Goal: Task Accomplishment & Management: Complete application form

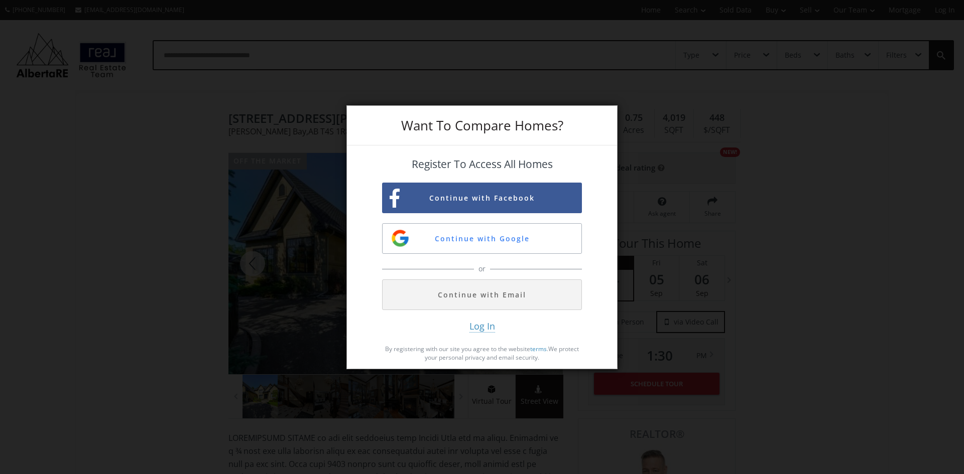
click at [807, 224] on div "Want To Compare Homes? Register To Access All Homes Continue with Facebook Cont…" at bounding box center [482, 237] width 964 height 474
click at [711, 176] on div "Want To Compare Homes? Register To Access All Homes Continue with Facebook Cont…" at bounding box center [482, 237] width 964 height 474
click at [778, 138] on div "Want To Compare Homes? Register To Access All Homes Continue with Facebook Cont…" at bounding box center [482, 237] width 964 height 474
drag, startPoint x: 556, startPoint y: 111, endPoint x: 552, endPoint y: 126, distance: 16.0
click at [555, 111] on div "Want To Compare Homes?" at bounding box center [482, 126] width 270 height 40
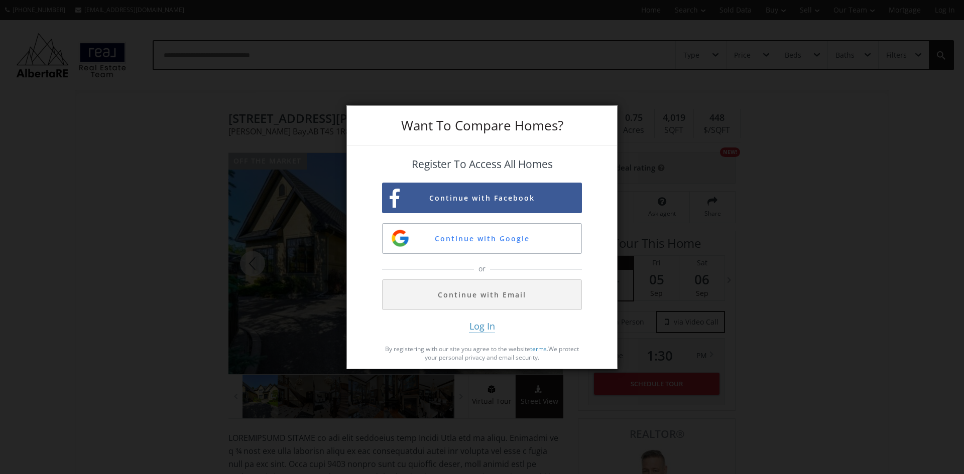
click at [595, 123] on div "Want To Compare Homes?" at bounding box center [482, 126] width 270 height 40
click at [347, 120] on div "Want To Compare Homes?" at bounding box center [482, 126] width 270 height 40
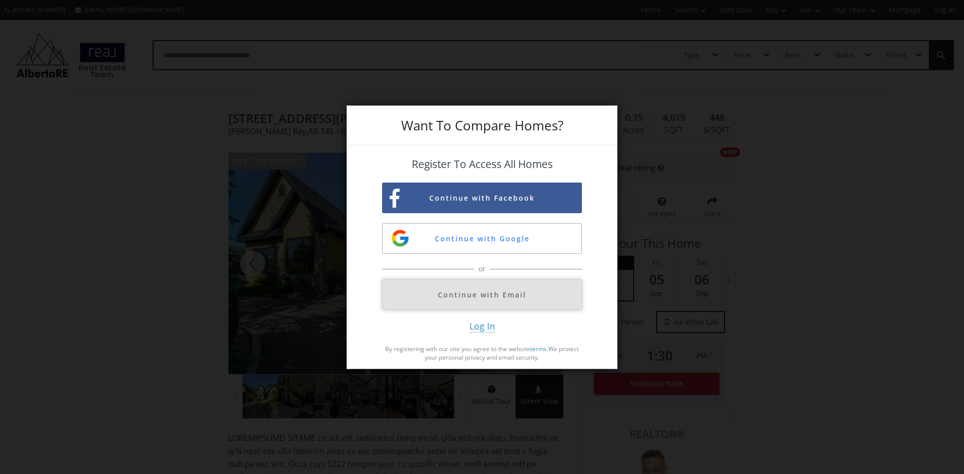
click at [524, 297] on button "Continue with Email" at bounding box center [482, 295] width 200 height 31
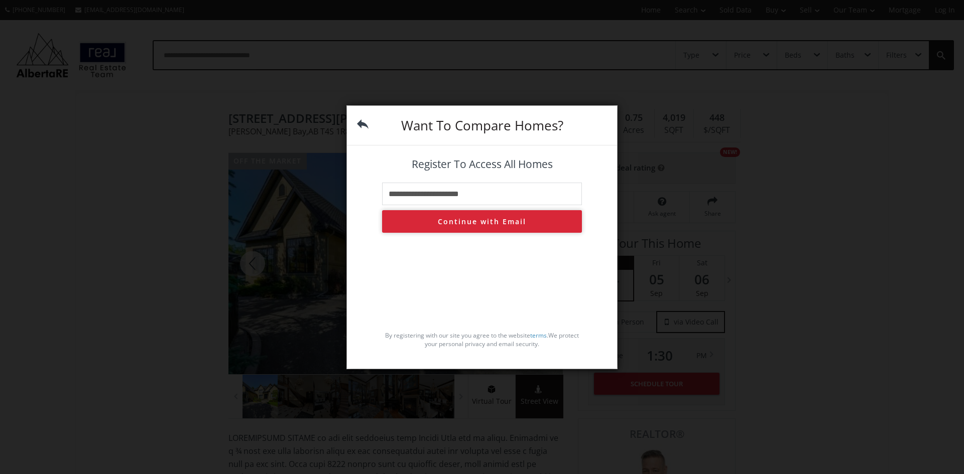
type input "**********"
click at [469, 219] on button "Continue with Email" at bounding box center [482, 221] width 200 height 23
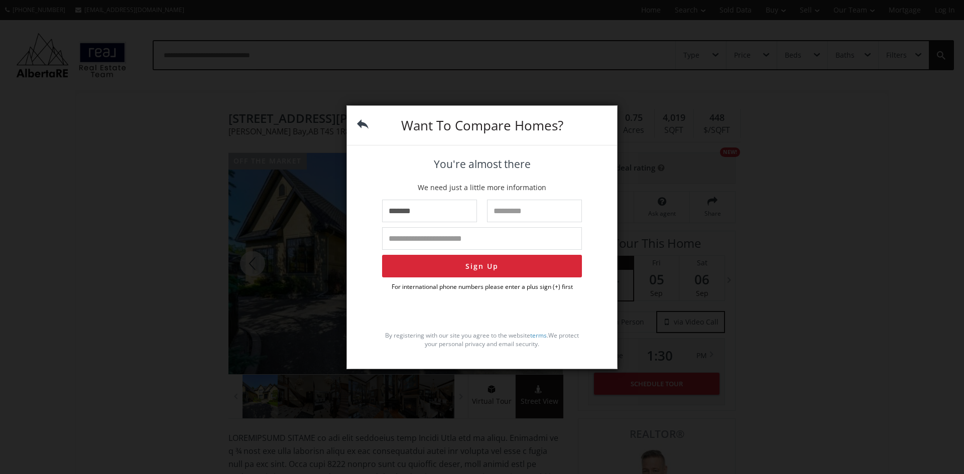
type input "*******"
click at [526, 209] on input "text" at bounding box center [534, 211] width 95 height 23
type input "****"
click at [407, 238] on input "tel" at bounding box center [482, 238] width 200 height 23
type input "**********"
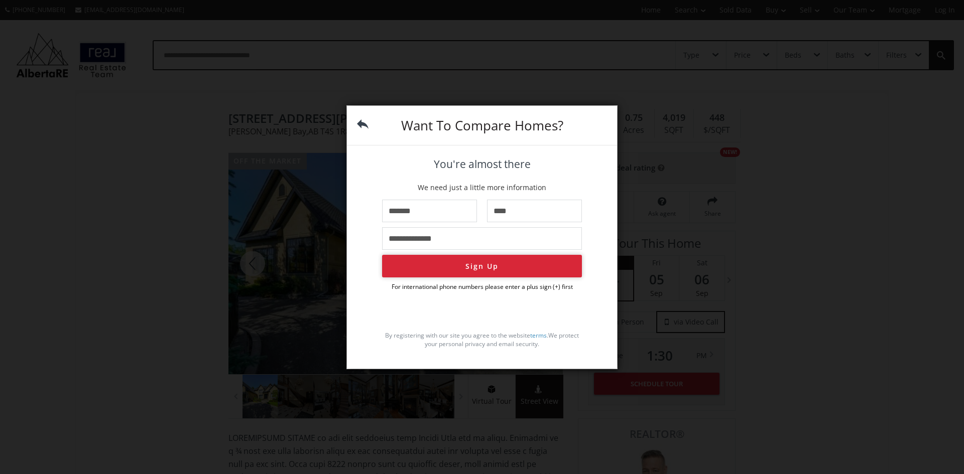
click at [419, 258] on button "Sign Up" at bounding box center [482, 266] width 200 height 23
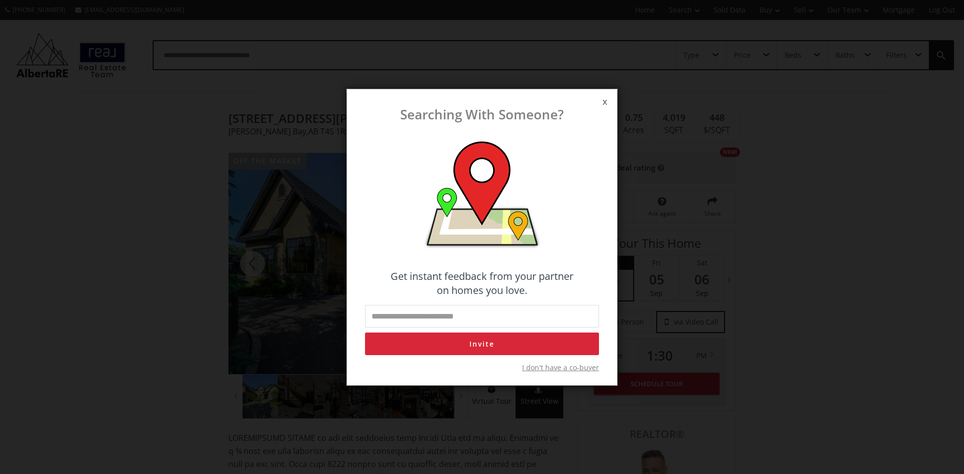
click at [557, 368] on span "I don't have a co-buyer" at bounding box center [560, 368] width 77 height 10
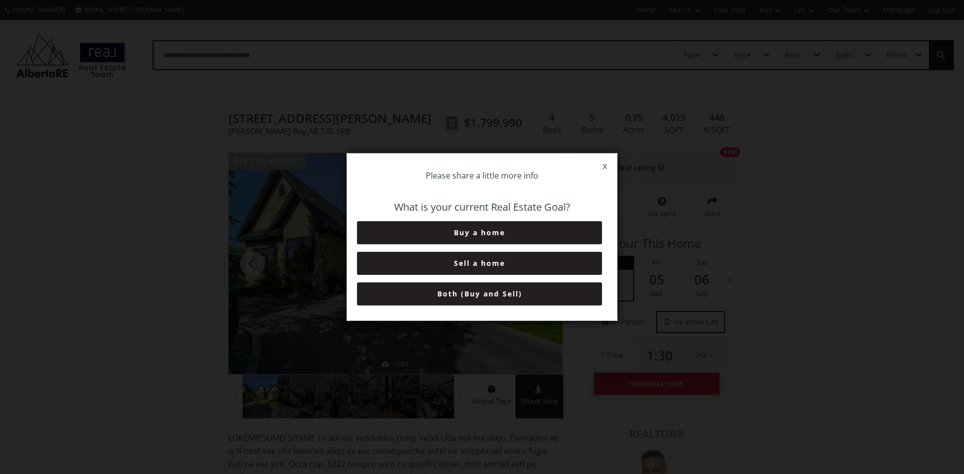
click at [518, 297] on button "Both (Buy and Sell)" at bounding box center [479, 294] width 245 height 23
click at [518, 291] on button "6+ Months" at bounding box center [479, 294] width 245 height 23
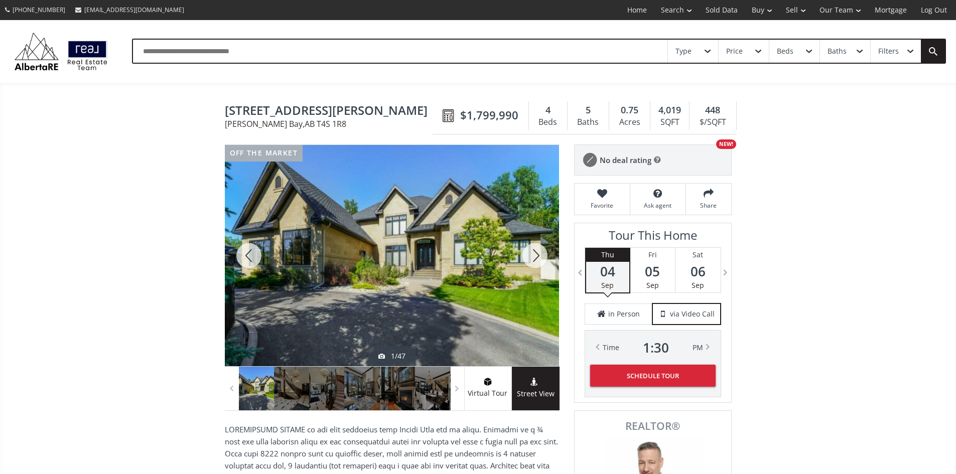
click at [538, 265] on div at bounding box center [535, 255] width 48 height 221
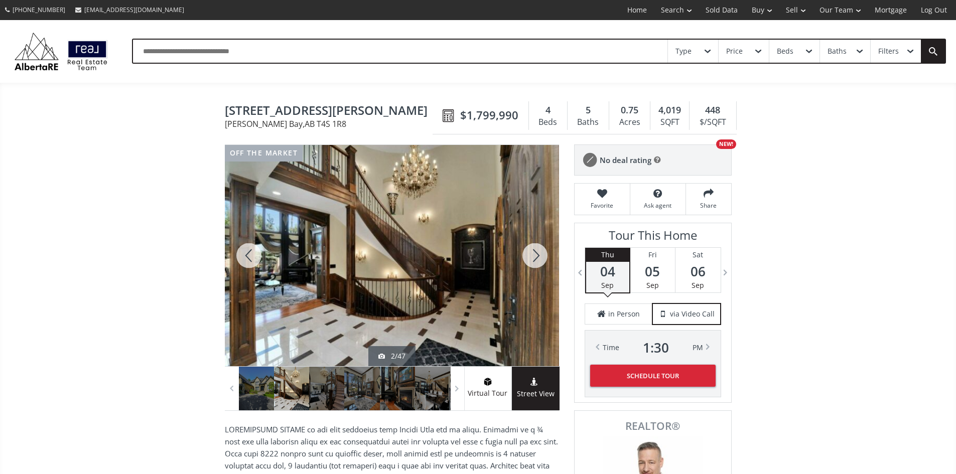
click at [538, 265] on div at bounding box center [535, 255] width 48 height 221
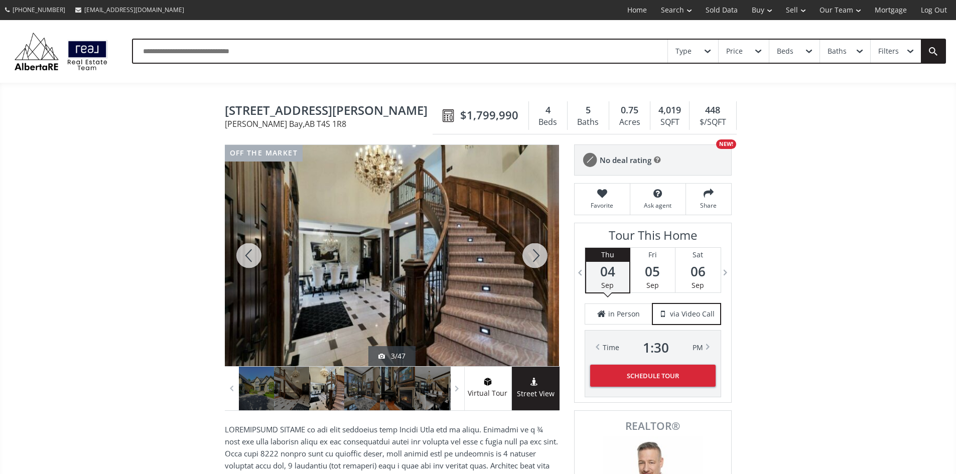
click at [538, 265] on div at bounding box center [535, 255] width 48 height 221
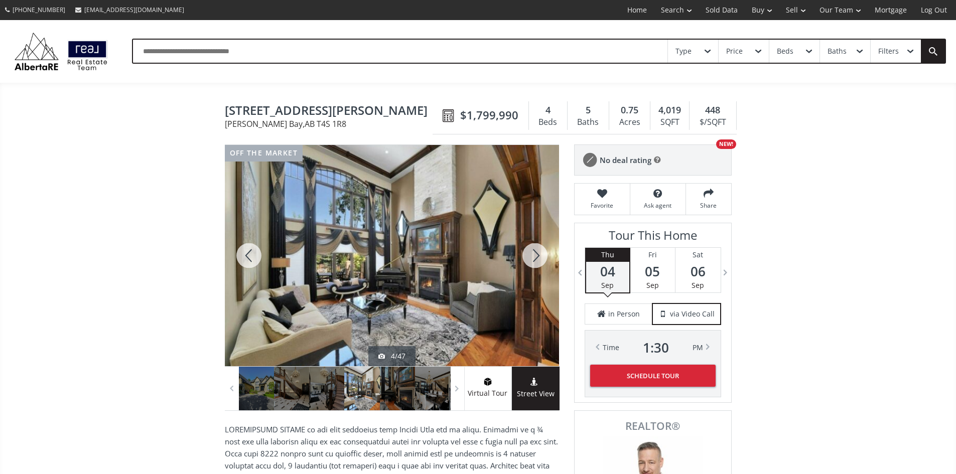
click at [538, 265] on div at bounding box center [535, 255] width 48 height 221
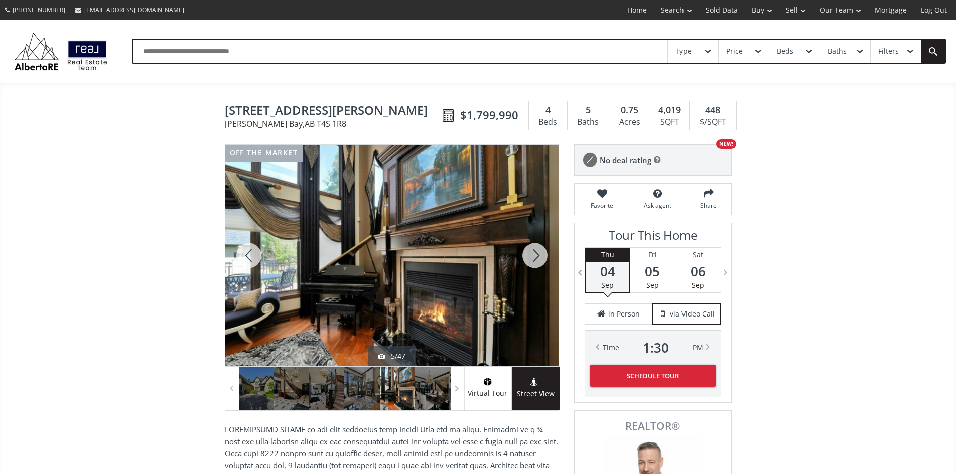
click at [538, 265] on div at bounding box center [535, 255] width 48 height 221
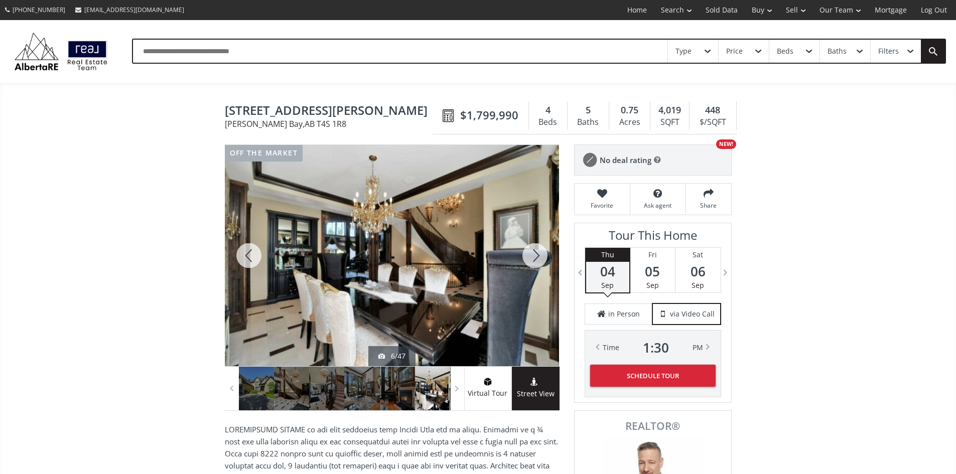
click at [540, 265] on div at bounding box center [535, 255] width 48 height 221
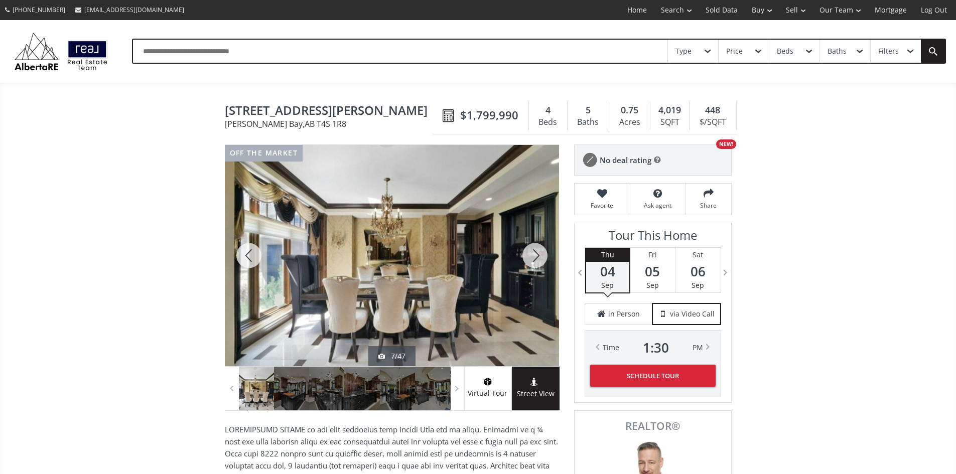
click at [540, 265] on div at bounding box center [535, 255] width 48 height 221
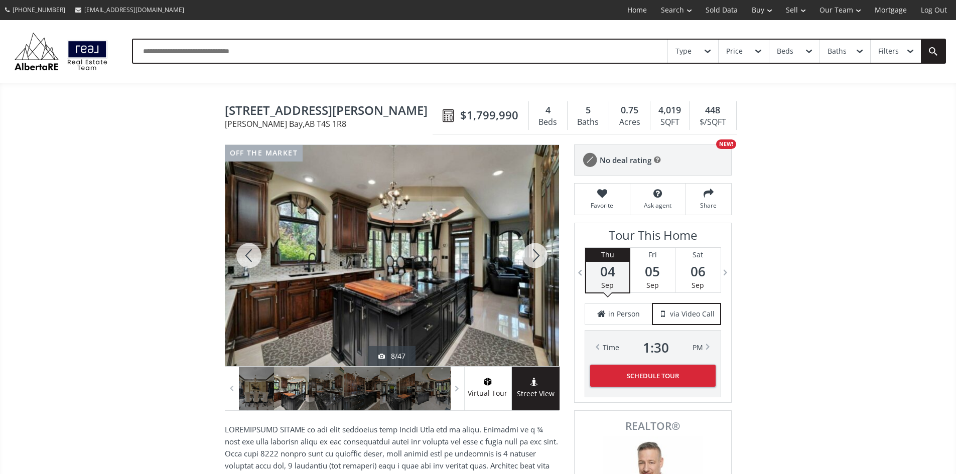
click at [540, 265] on div at bounding box center [535, 255] width 48 height 221
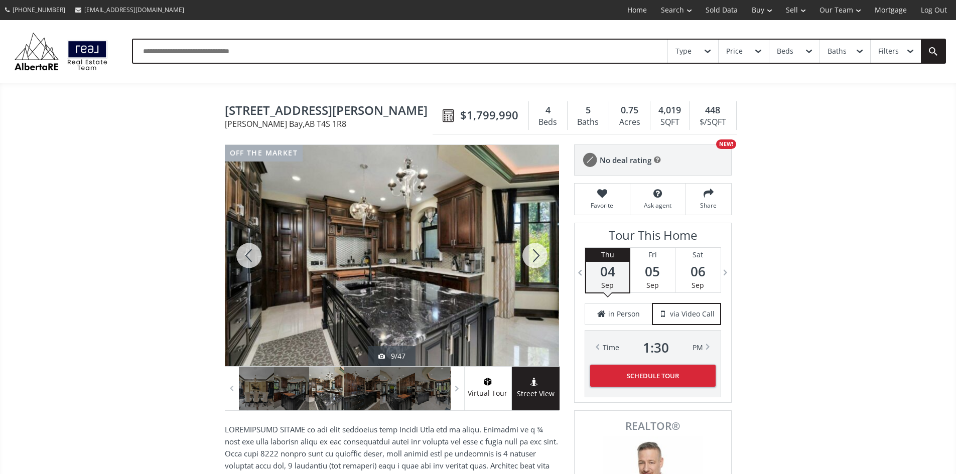
click at [541, 264] on div at bounding box center [535, 255] width 48 height 221
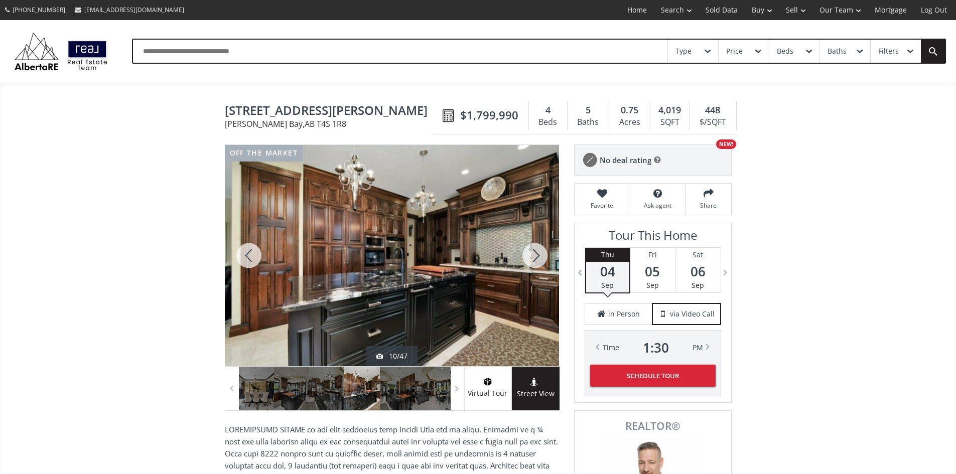
click at [542, 264] on div at bounding box center [535, 255] width 48 height 221
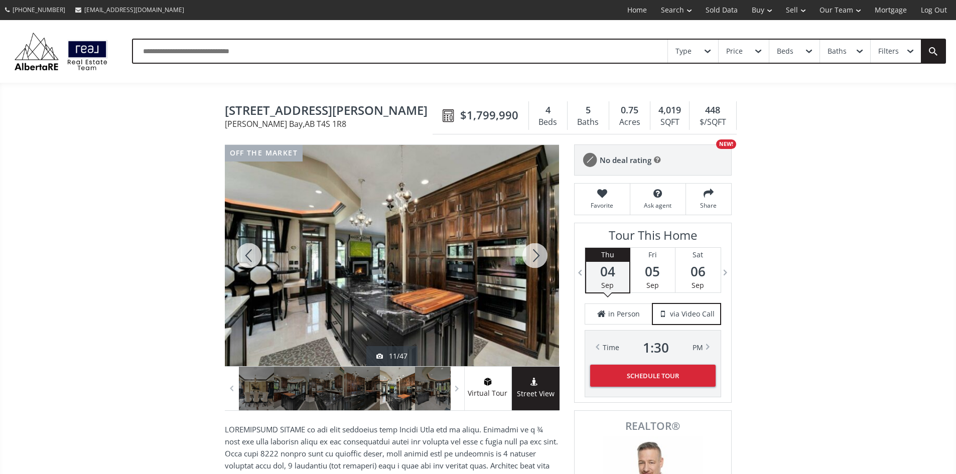
click at [542, 264] on div at bounding box center [535, 255] width 48 height 221
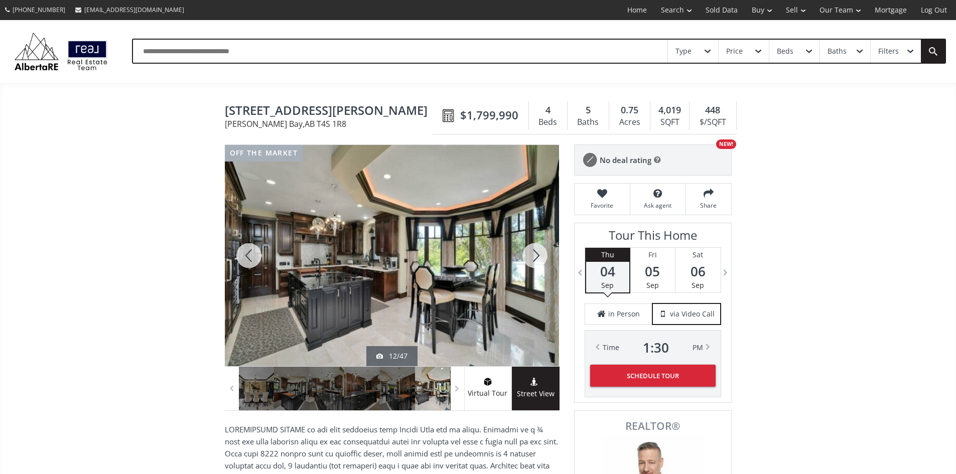
click at [542, 264] on div at bounding box center [535, 255] width 48 height 221
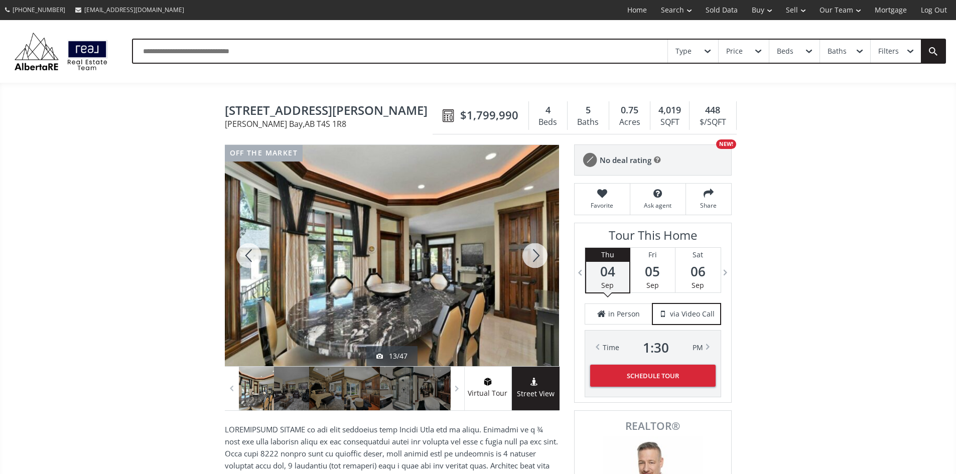
click at [542, 264] on div at bounding box center [535, 255] width 48 height 221
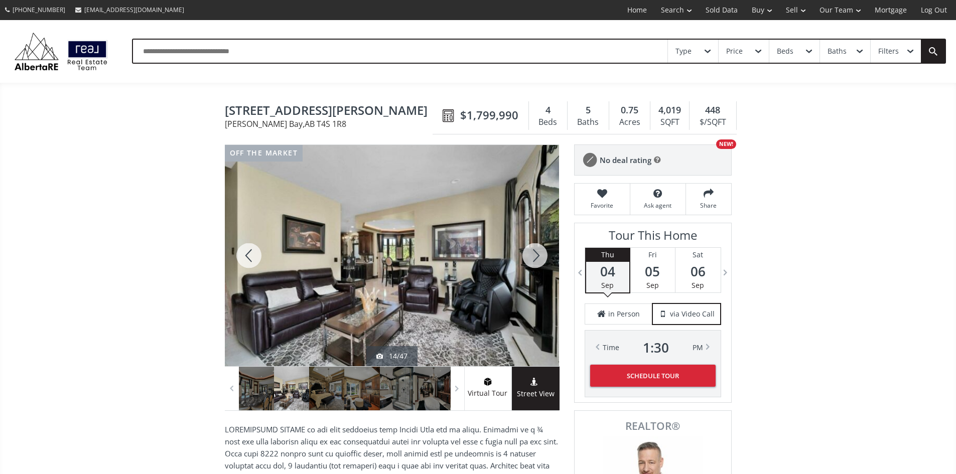
click at [542, 264] on div at bounding box center [535, 255] width 48 height 221
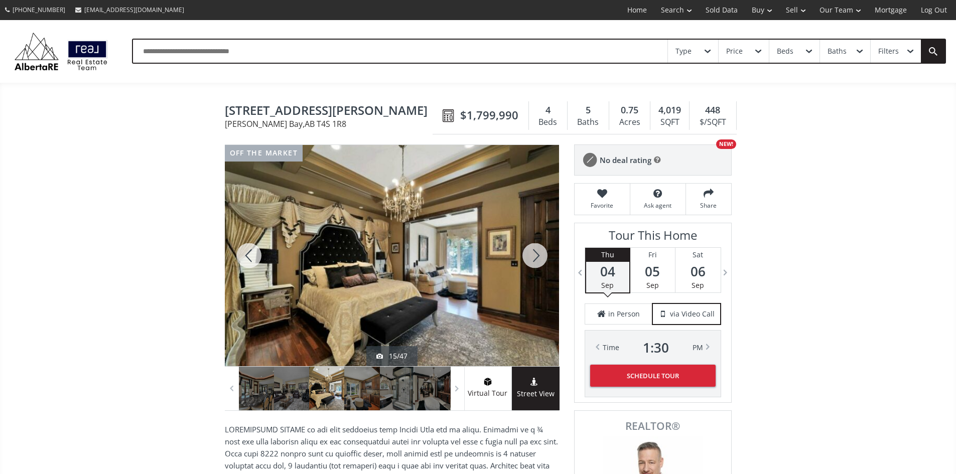
click at [540, 262] on div at bounding box center [535, 255] width 48 height 221
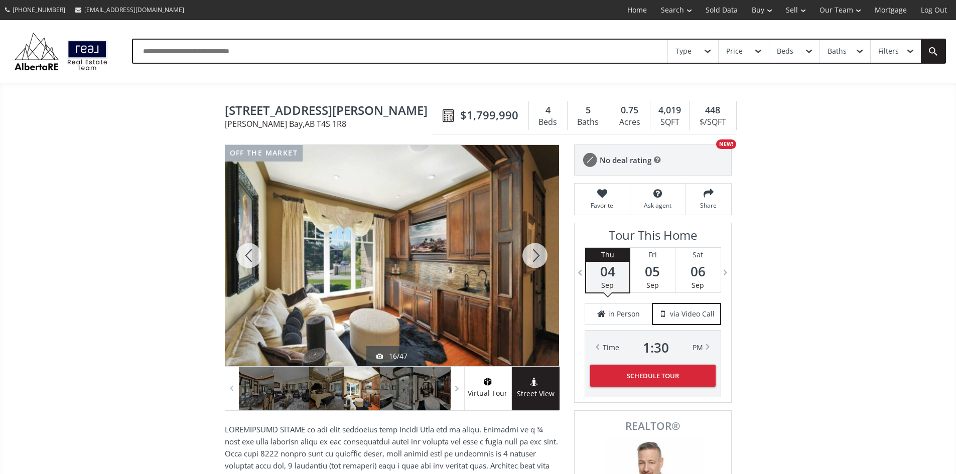
click at [538, 252] on div at bounding box center [535, 255] width 48 height 221
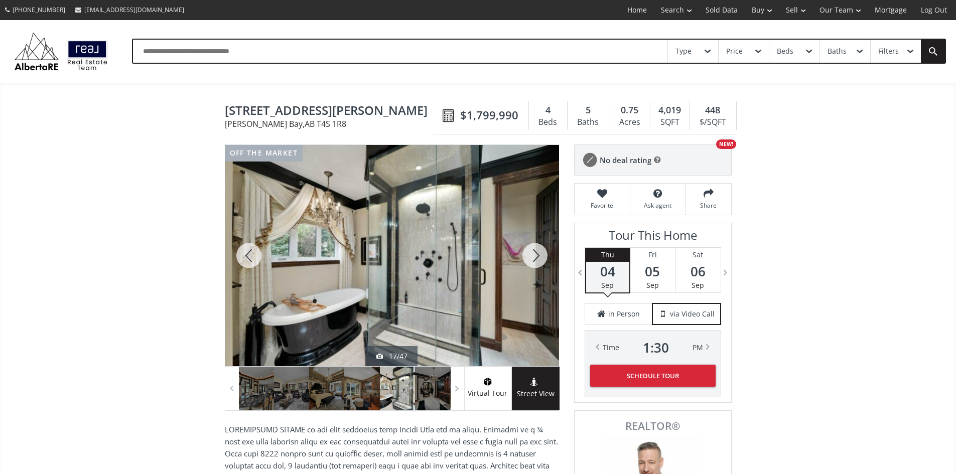
click at [534, 259] on div at bounding box center [535, 255] width 48 height 221
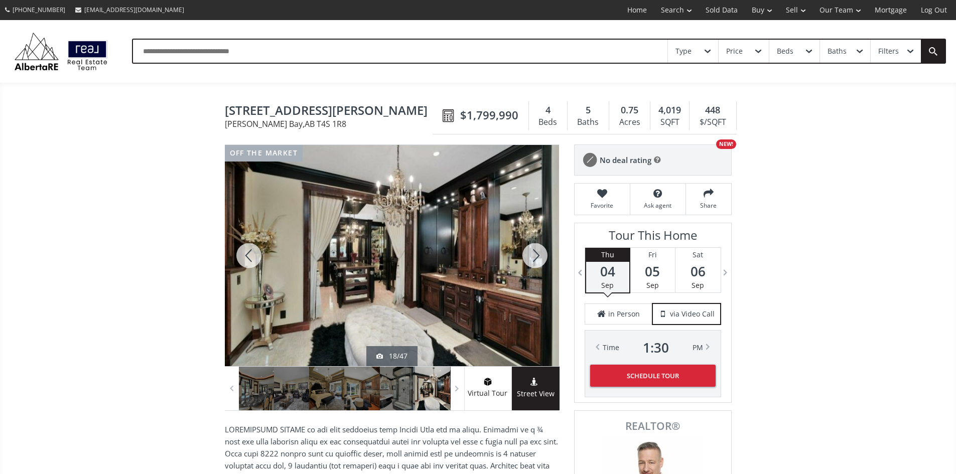
click at [534, 262] on div at bounding box center [535, 255] width 48 height 221
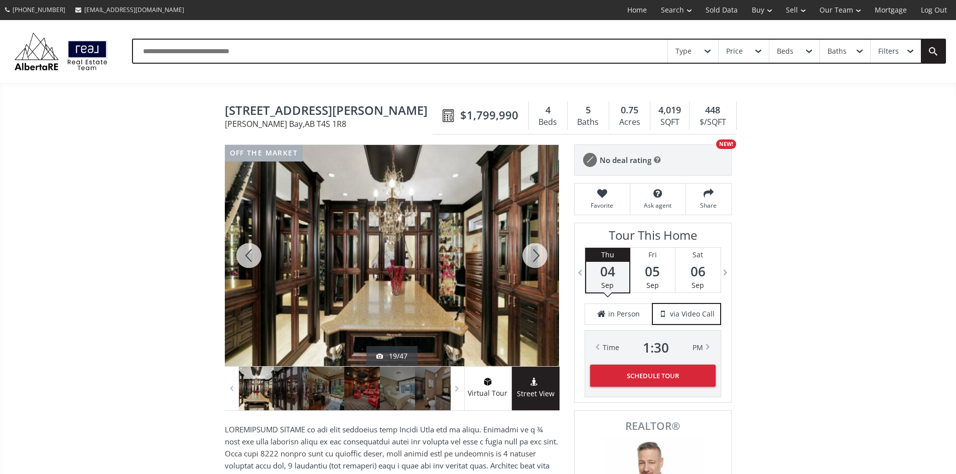
click at [534, 267] on div at bounding box center [535, 255] width 48 height 221
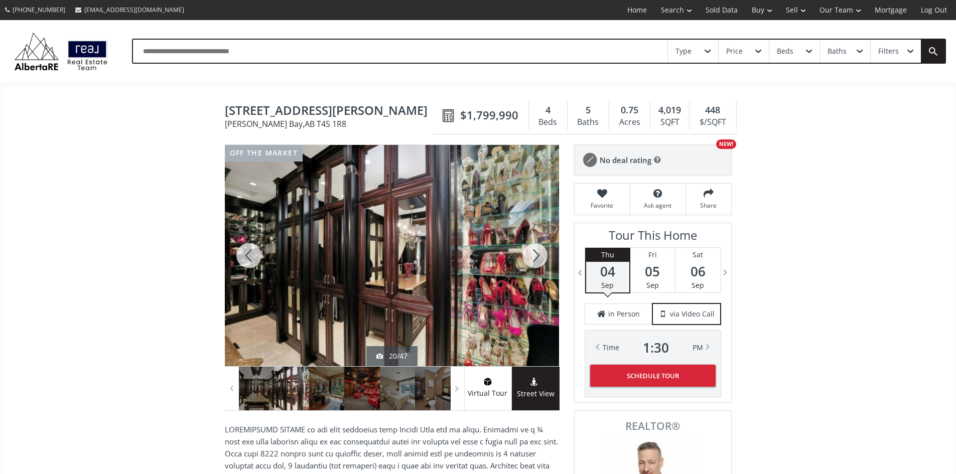
click at [541, 264] on div at bounding box center [535, 255] width 48 height 221
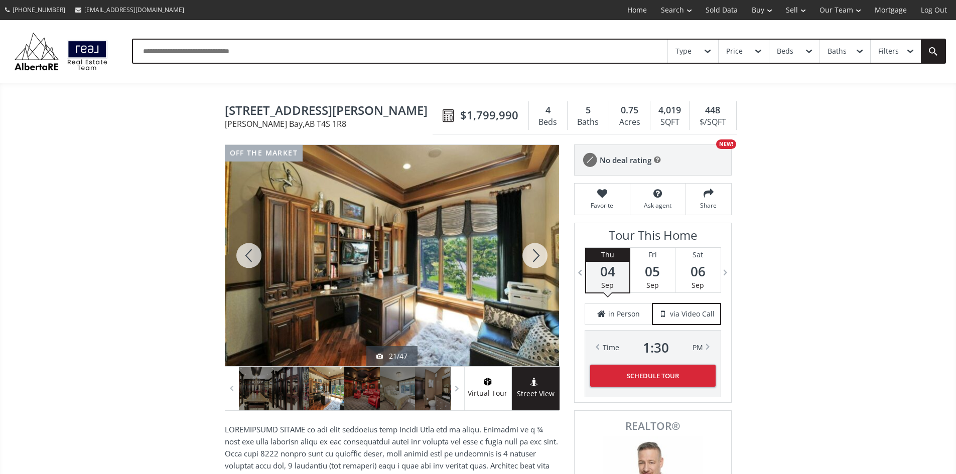
click at [541, 264] on div at bounding box center [535, 255] width 48 height 221
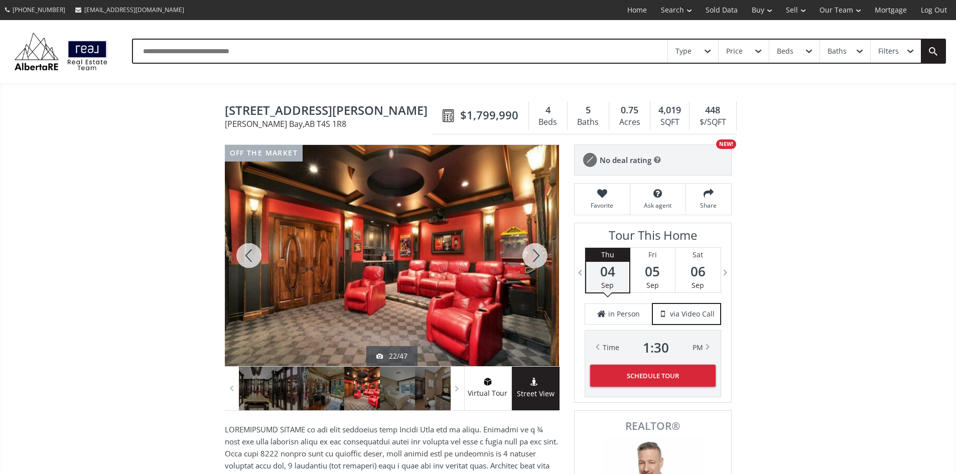
click at [541, 264] on div at bounding box center [535, 255] width 48 height 221
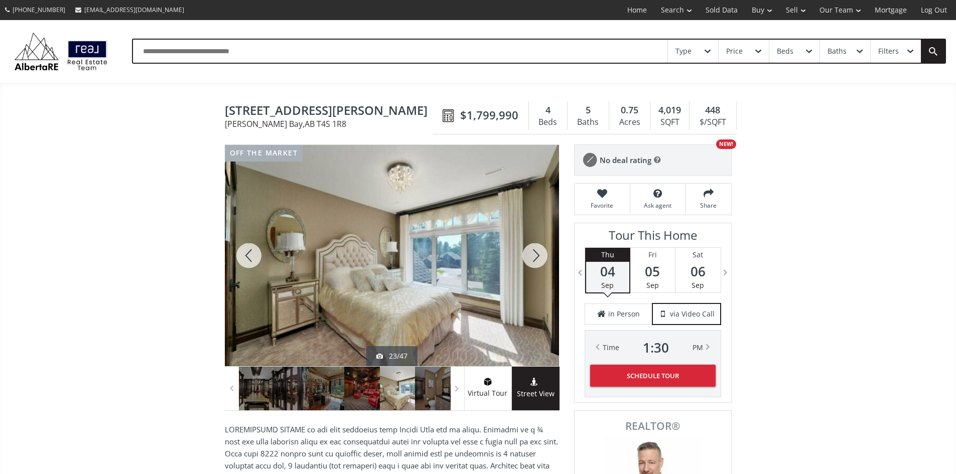
click at [542, 263] on div at bounding box center [535, 255] width 48 height 221
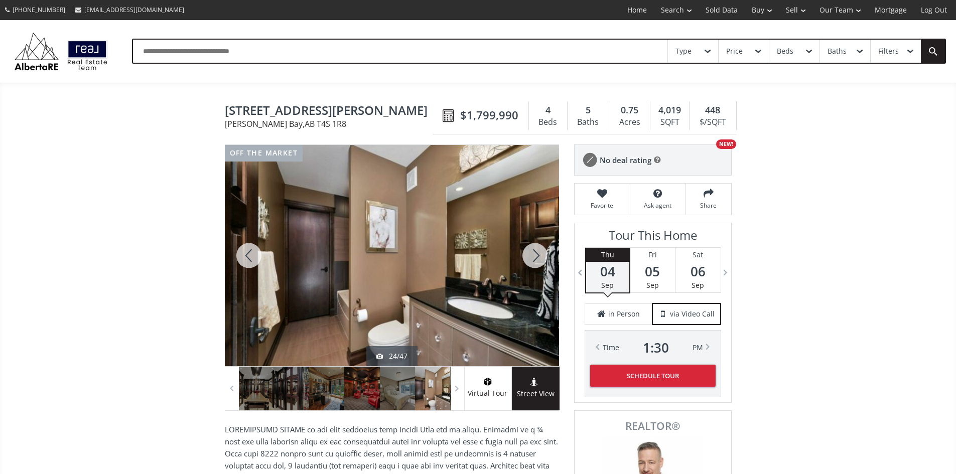
click at [543, 261] on div at bounding box center [535, 255] width 48 height 221
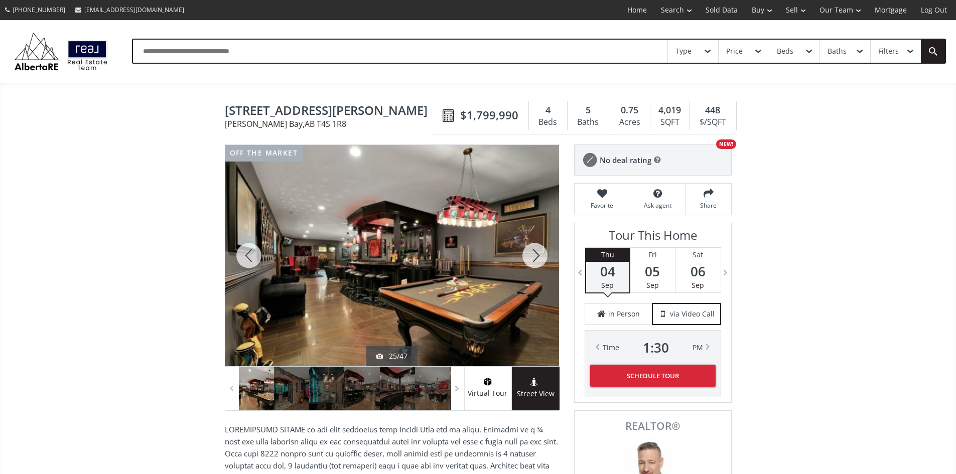
click at [543, 261] on div at bounding box center [535, 255] width 48 height 221
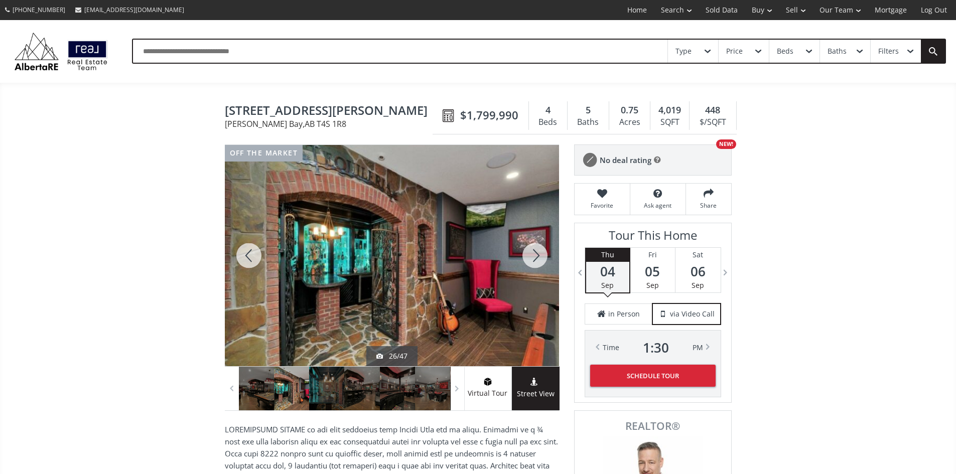
click at [543, 261] on div at bounding box center [535, 255] width 48 height 221
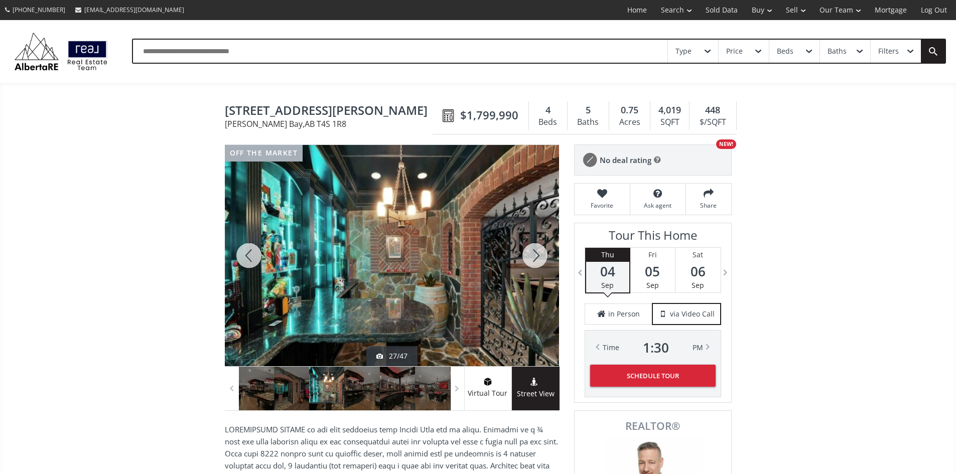
click at [543, 261] on div at bounding box center [535, 255] width 48 height 221
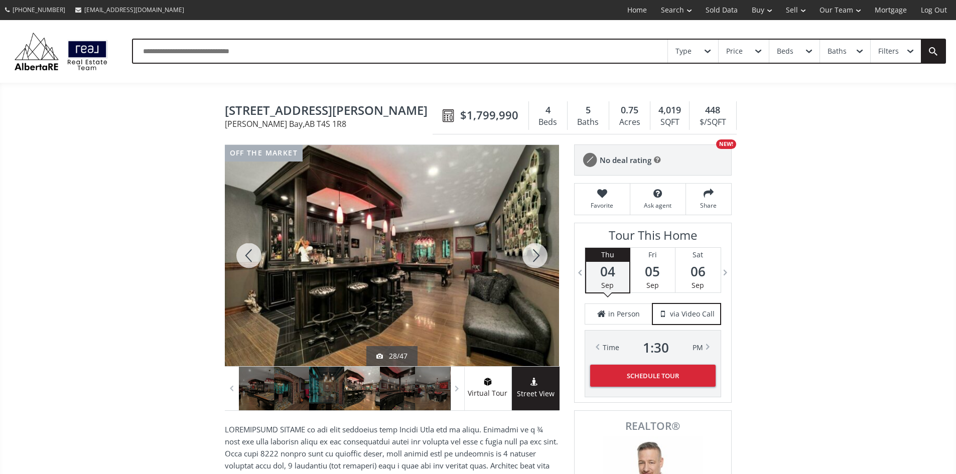
click at [542, 262] on div at bounding box center [535, 255] width 48 height 221
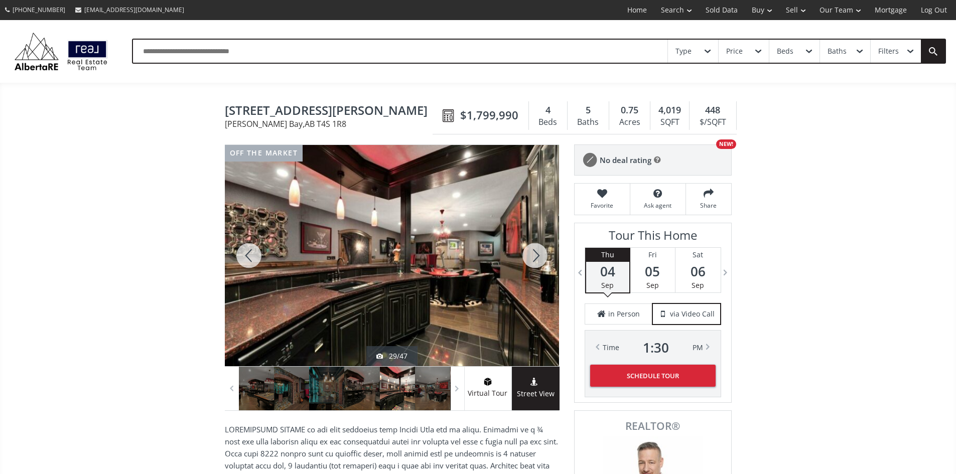
click at [542, 262] on div at bounding box center [535, 255] width 48 height 221
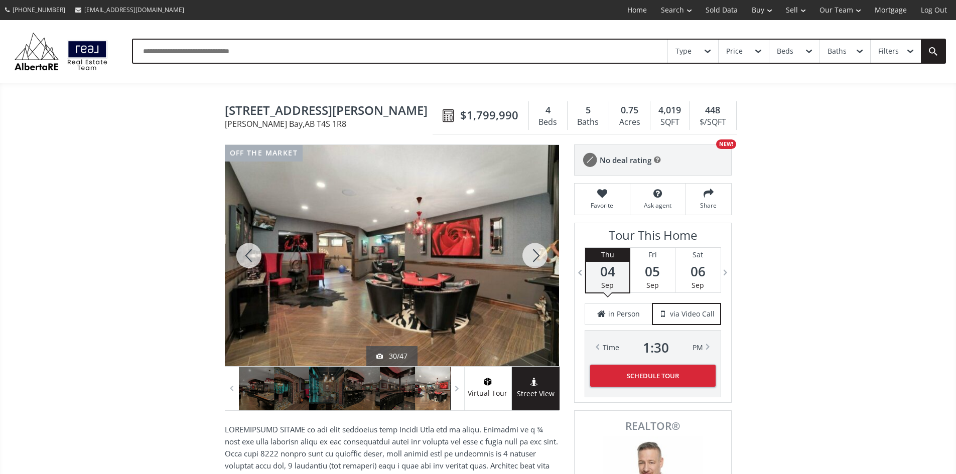
click at [538, 264] on div at bounding box center [535, 255] width 48 height 221
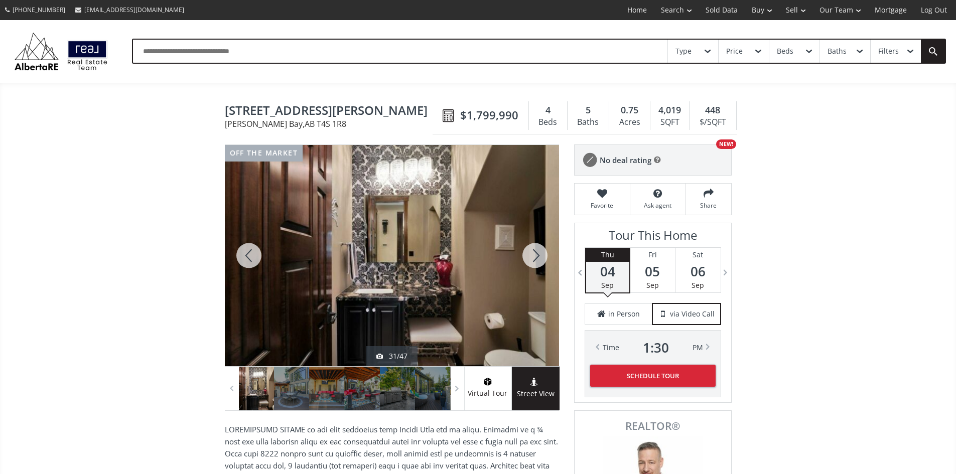
click at [537, 264] on div at bounding box center [535, 255] width 48 height 221
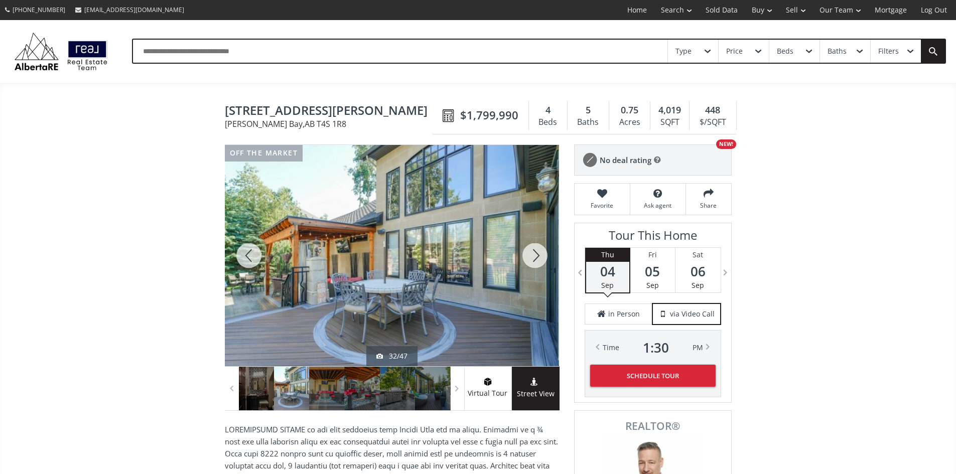
click at [537, 264] on div at bounding box center [535, 255] width 48 height 221
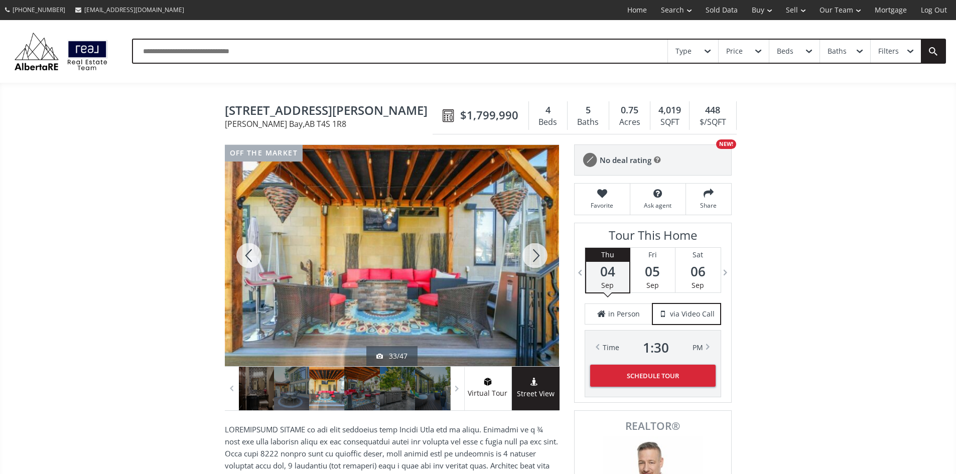
click at [537, 264] on div at bounding box center [535, 255] width 48 height 221
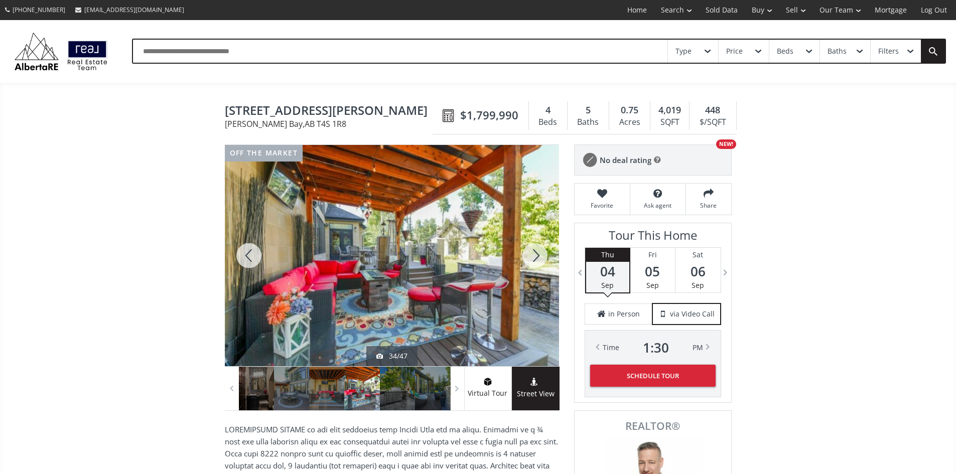
click at [537, 264] on div at bounding box center [535, 255] width 48 height 221
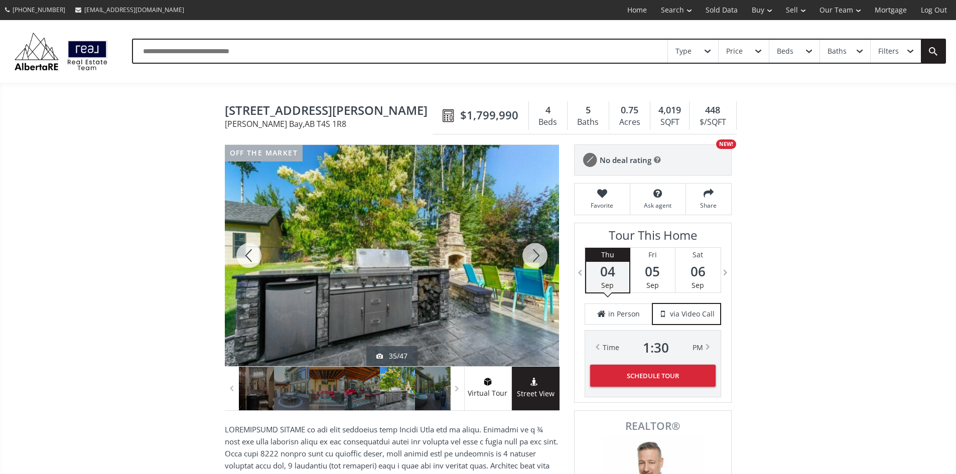
click at [537, 264] on div at bounding box center [535, 255] width 48 height 221
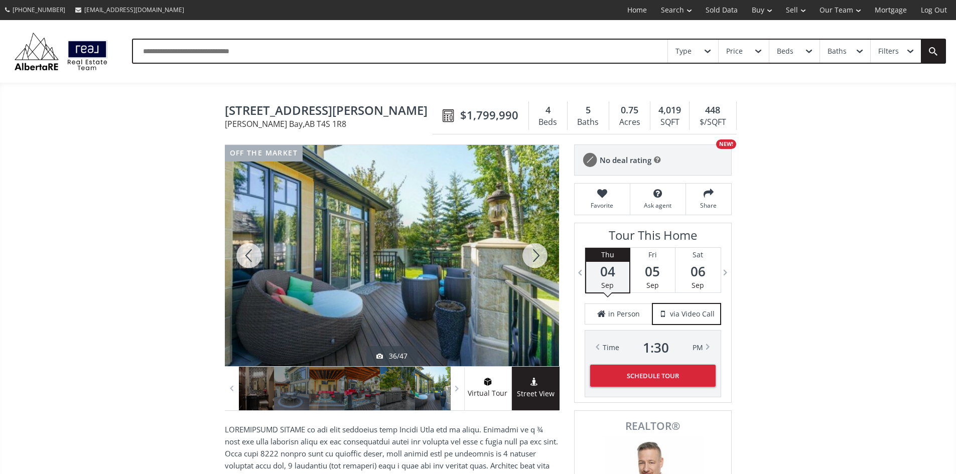
click at [537, 264] on div at bounding box center [535, 255] width 48 height 221
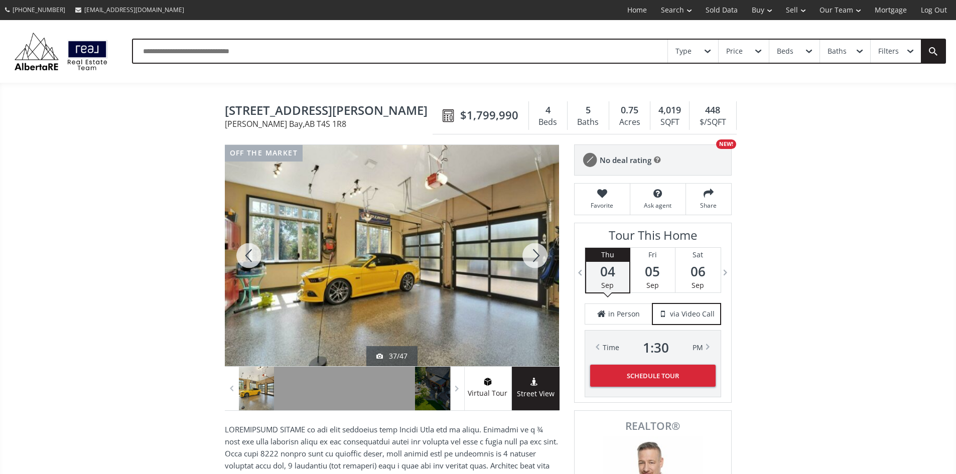
click at [537, 264] on div at bounding box center [535, 255] width 48 height 221
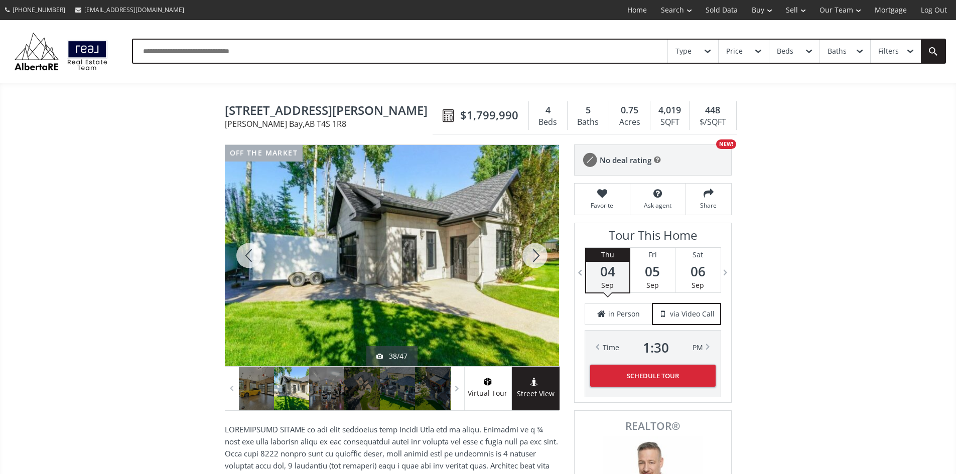
click at [537, 264] on div at bounding box center [535, 255] width 48 height 221
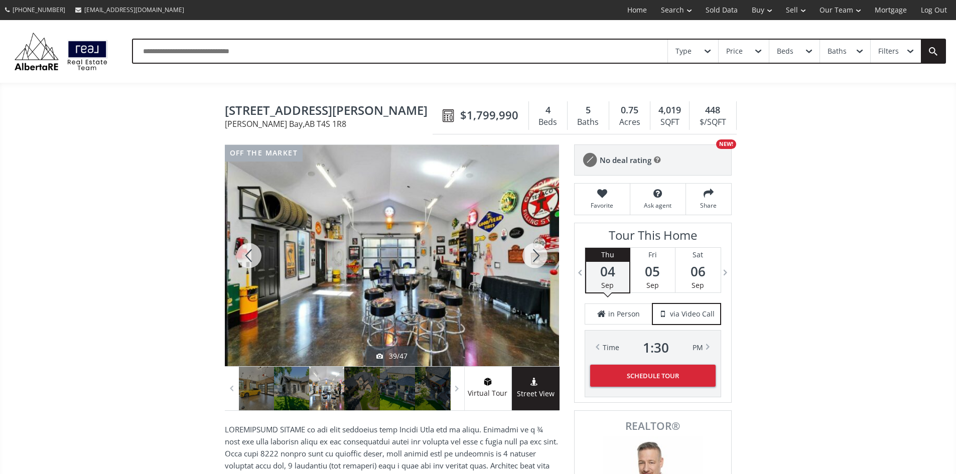
click at [537, 264] on div at bounding box center [535, 255] width 48 height 221
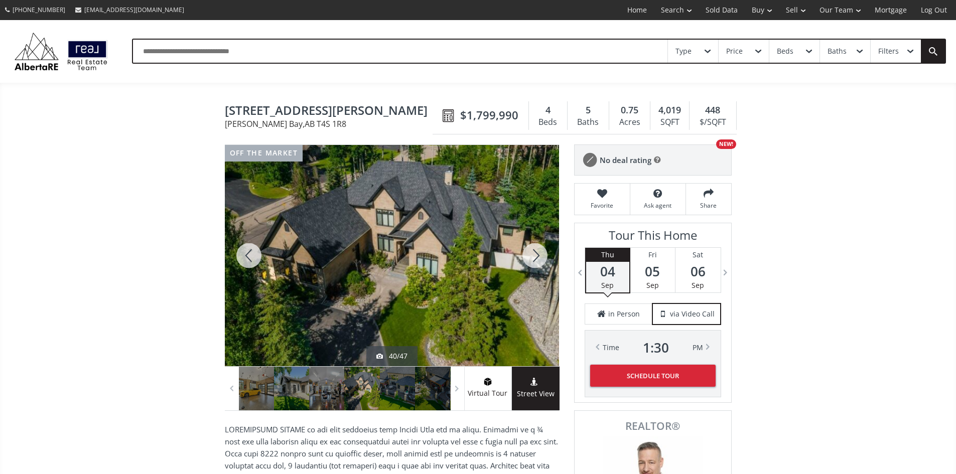
click at [537, 264] on div at bounding box center [535, 255] width 48 height 221
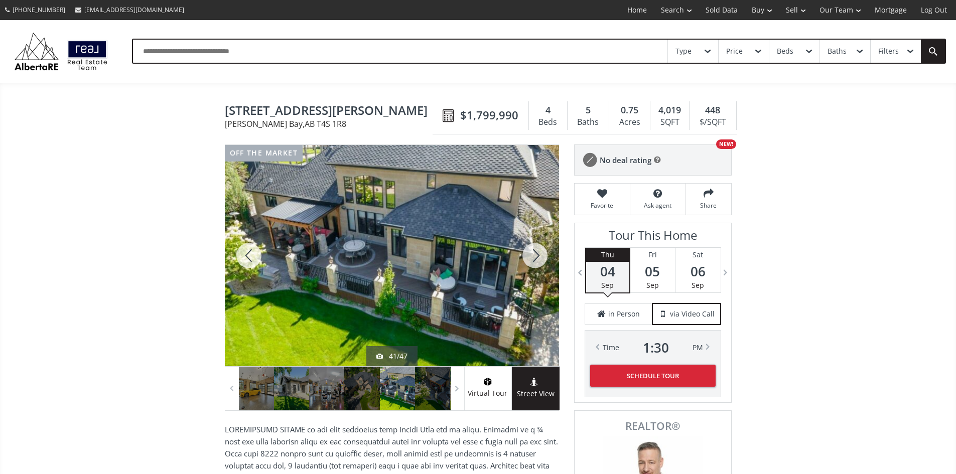
click at [537, 264] on div at bounding box center [535, 255] width 48 height 221
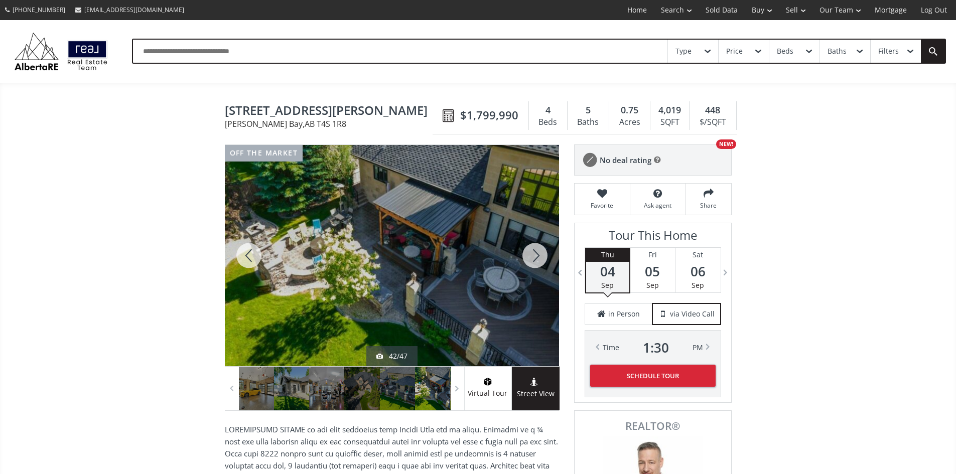
click at [537, 264] on div at bounding box center [535, 255] width 48 height 221
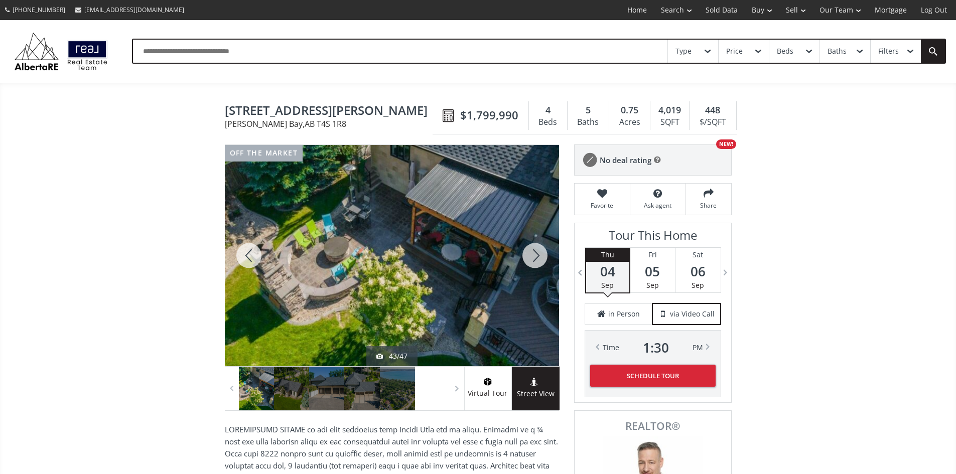
click at [537, 264] on div at bounding box center [535, 255] width 48 height 221
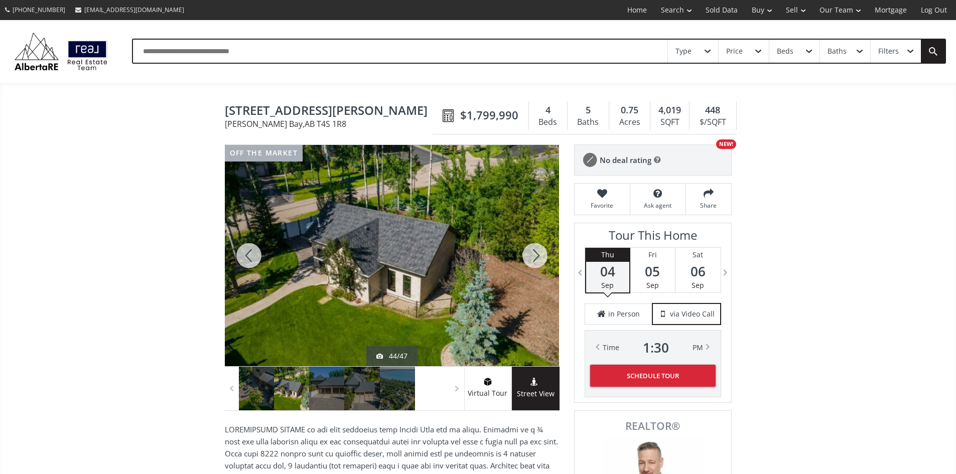
click at [537, 264] on div at bounding box center [535, 255] width 48 height 221
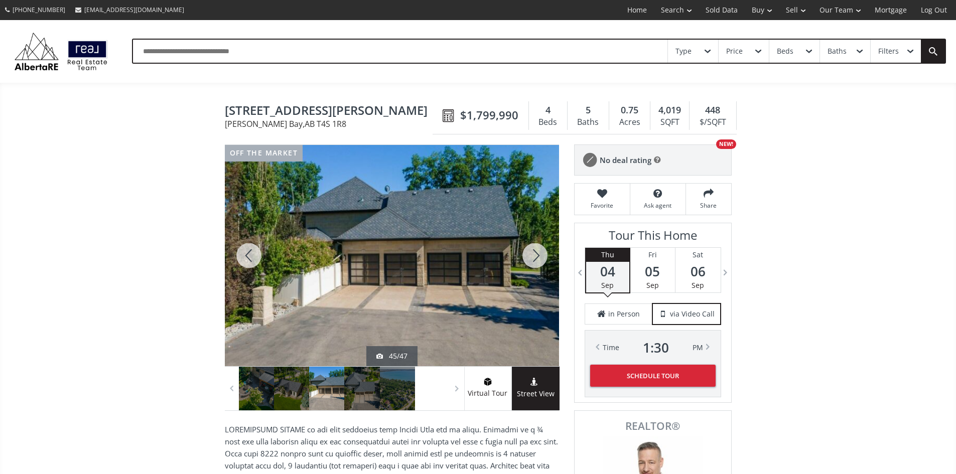
click at [537, 264] on div at bounding box center [535, 255] width 48 height 221
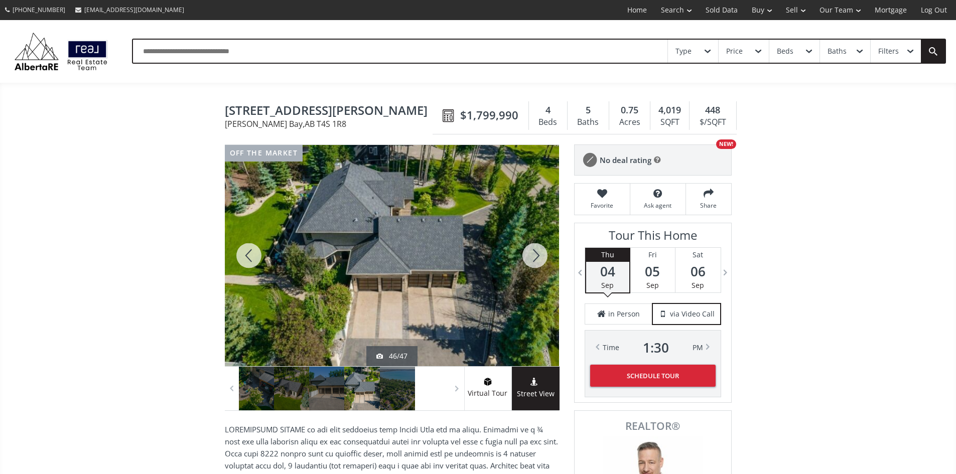
click at [537, 264] on div at bounding box center [535, 255] width 48 height 221
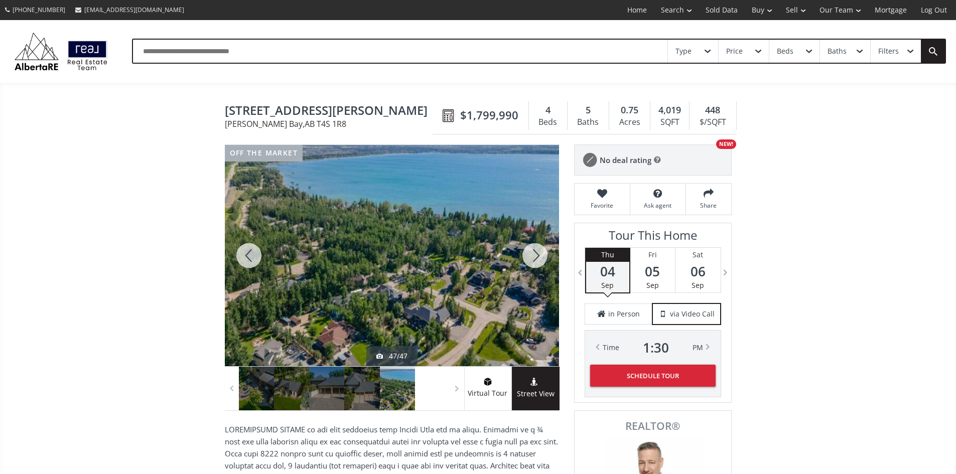
click at [537, 264] on div at bounding box center [535, 255] width 48 height 221
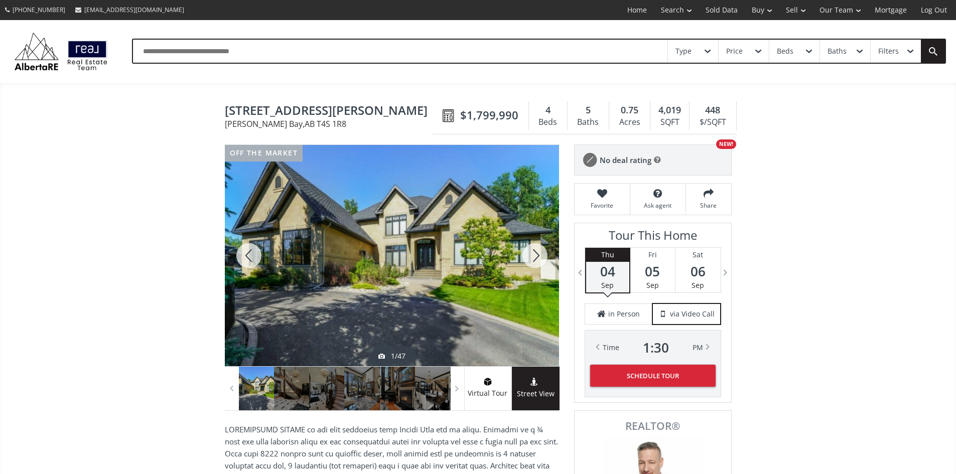
click at [537, 264] on div at bounding box center [535, 255] width 48 height 221
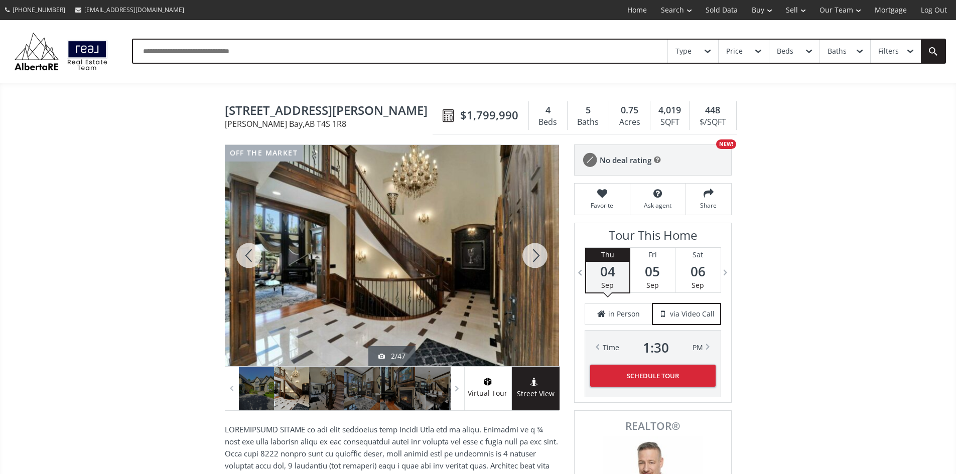
click at [535, 261] on div at bounding box center [535, 255] width 48 height 221
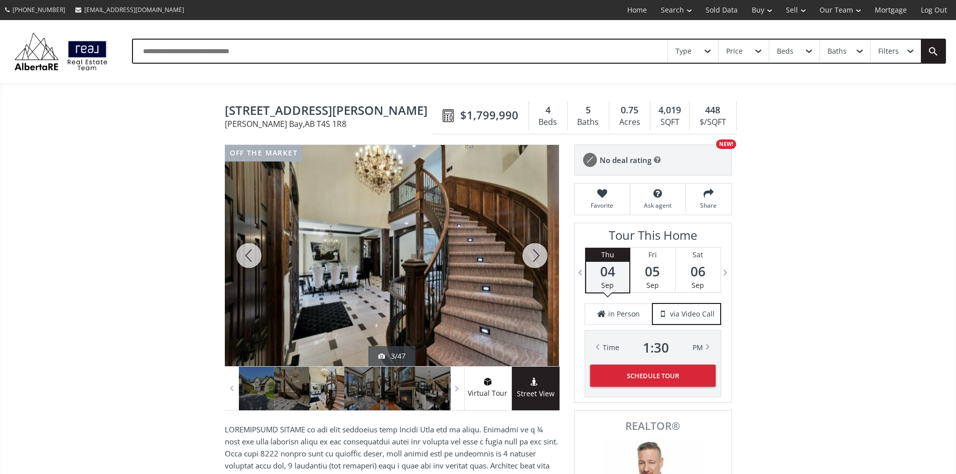
click at [535, 265] on div at bounding box center [535, 255] width 48 height 221
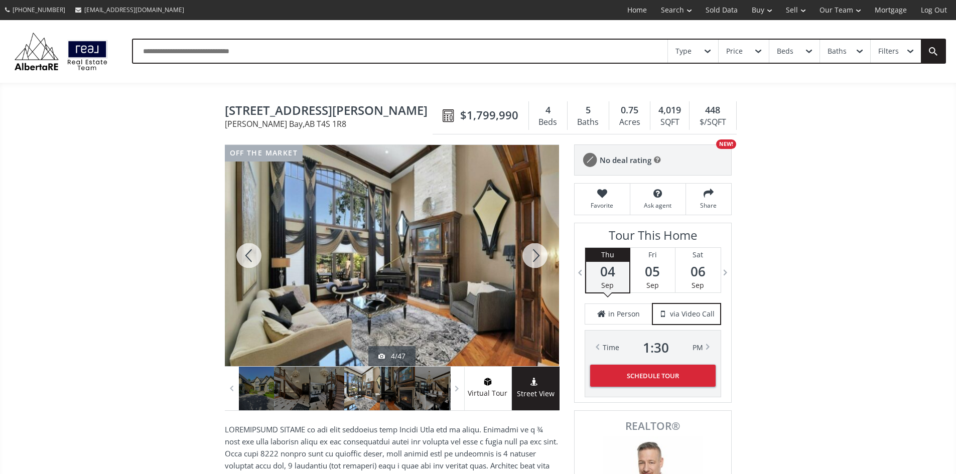
click at [535, 265] on div at bounding box center [535, 255] width 48 height 221
